Goal: Feedback & Contribution: Submit feedback/report problem

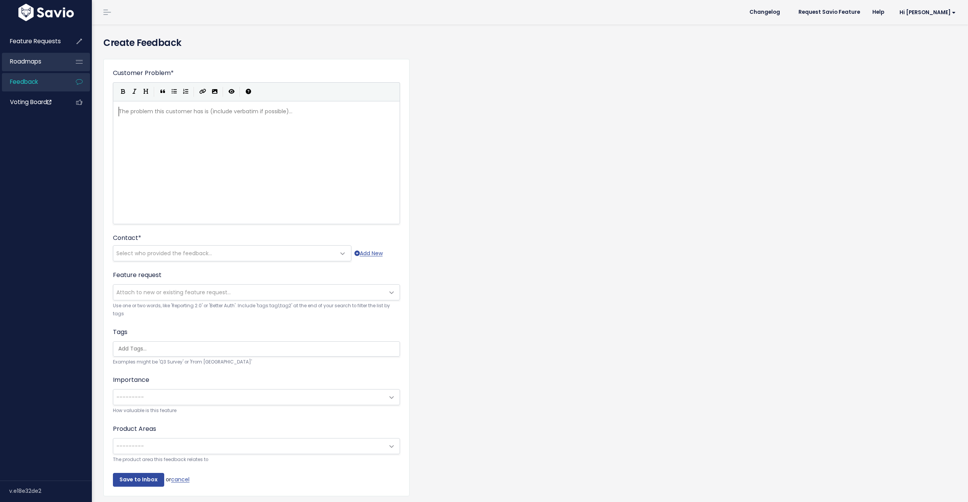
scroll to position [1, 0]
type textarea "/"
type textarea "Client wants to see appointment type listed on the Waitlist dashboard"
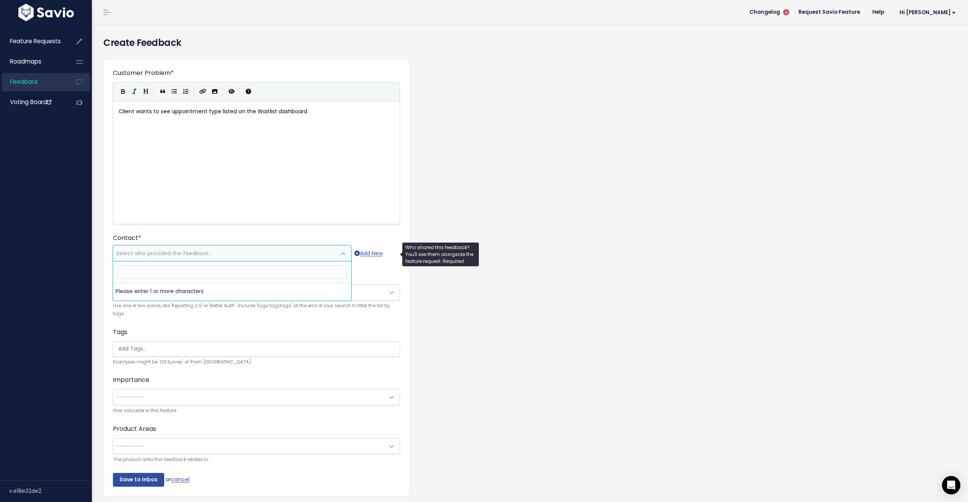
click at [222, 253] on span "Select who provided the feedback..." at bounding box center [224, 253] width 222 height 15
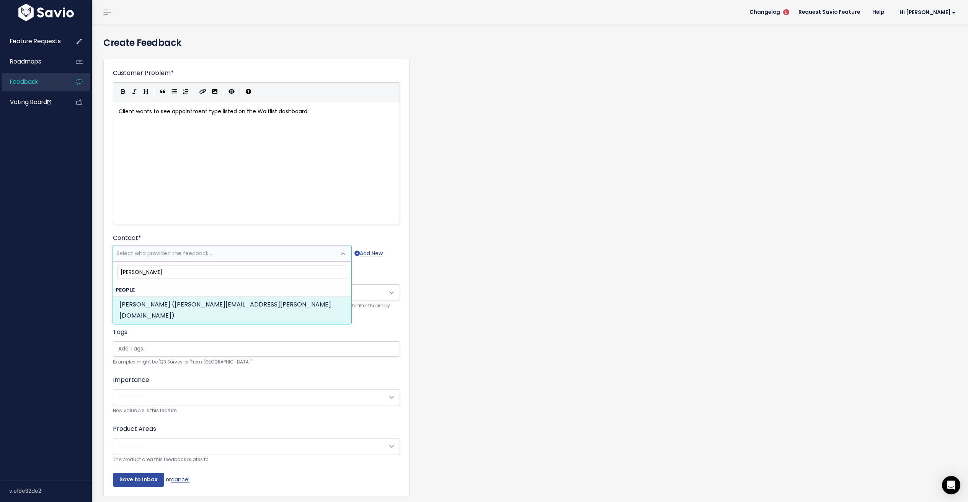
type input "[PERSON_NAME]"
select select "82361972"
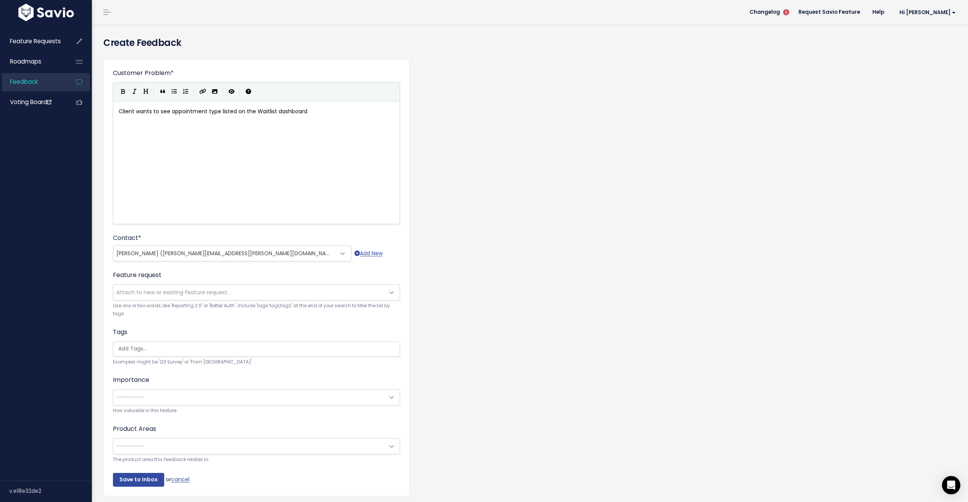
click at [179, 392] on span "---------" at bounding box center [248, 397] width 271 height 15
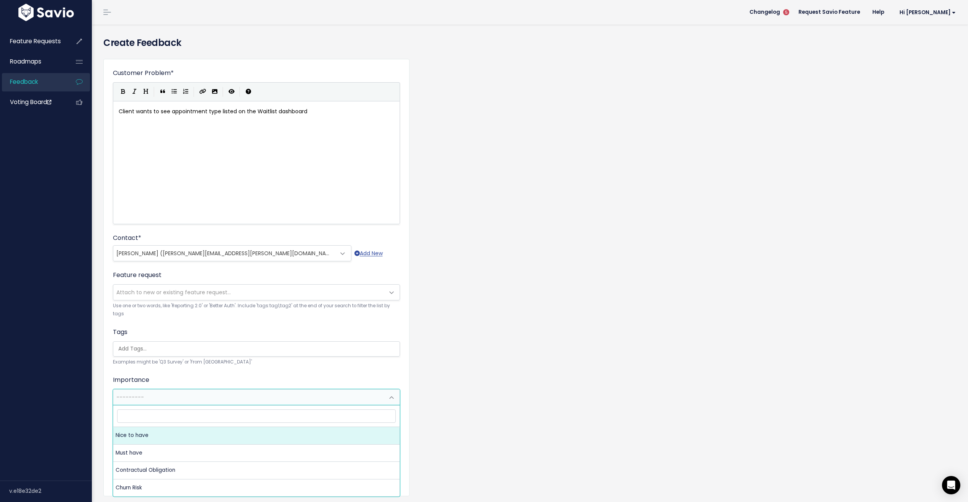
select select "NICE_TO_HAVE"
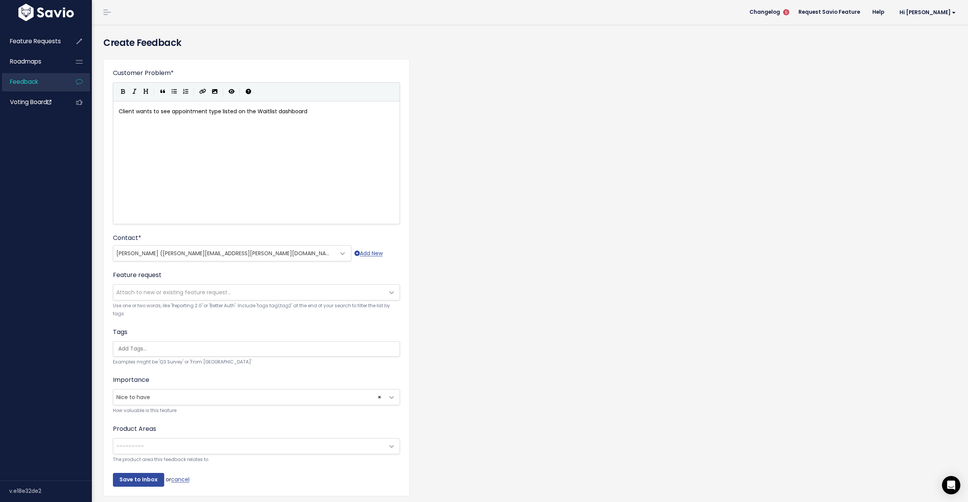
click at [164, 444] on span "---------" at bounding box center [248, 446] width 271 height 15
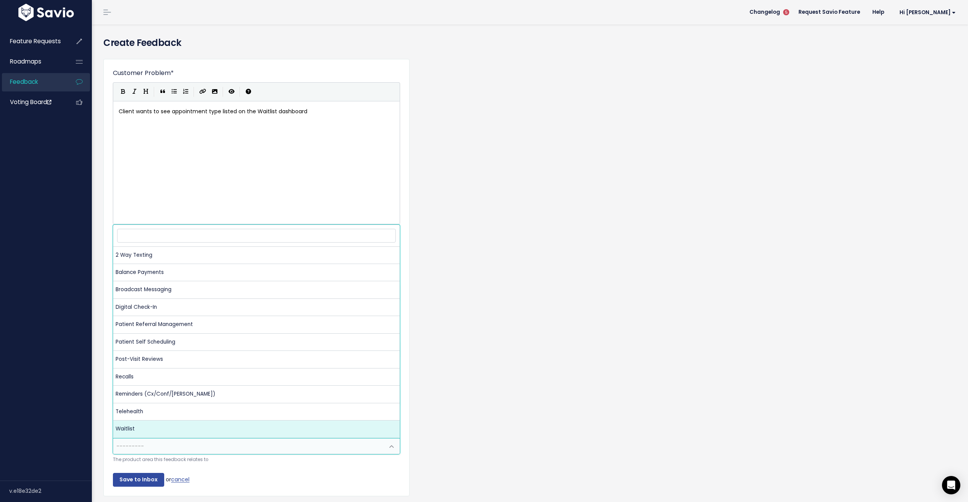
select select "NP:WAITLIST"
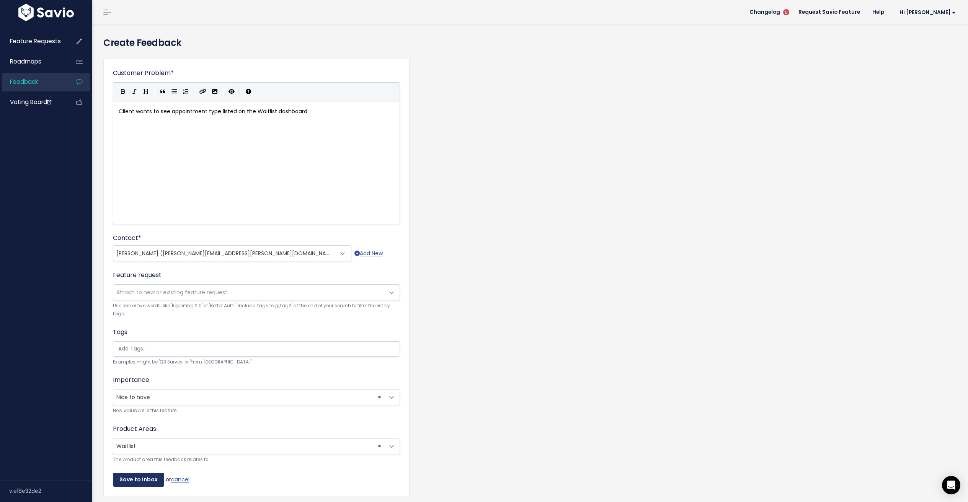
click at [132, 482] on input "Save to Inbox" at bounding box center [138, 480] width 51 height 14
